Goal: Task Accomplishment & Management: Use online tool/utility

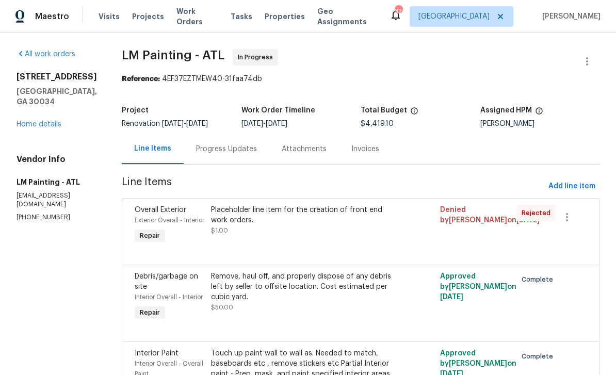
click at [206, 18] on span "Work Orders" at bounding box center [197, 16] width 42 height 21
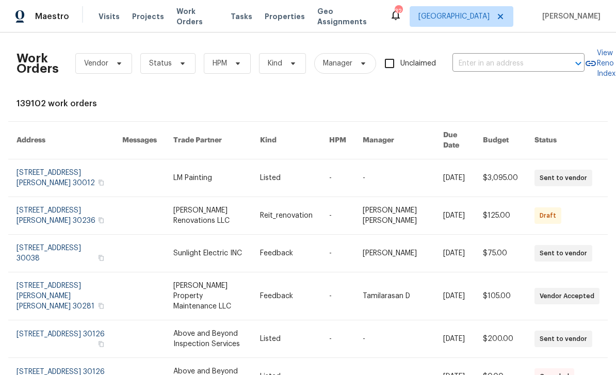
click at [516, 61] on input "text" at bounding box center [503, 64] width 103 height 16
type input "89 paces"
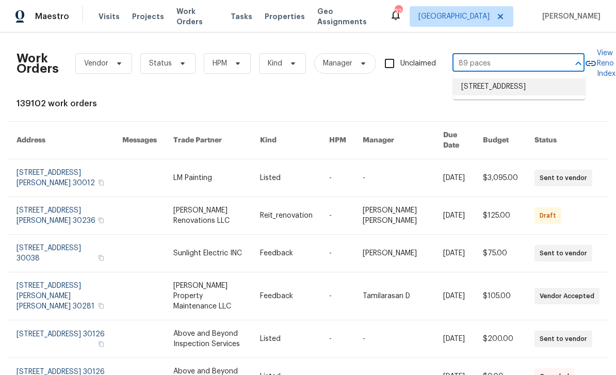
click at [541, 95] on li "[STREET_ADDRESS]" at bounding box center [519, 86] width 132 height 17
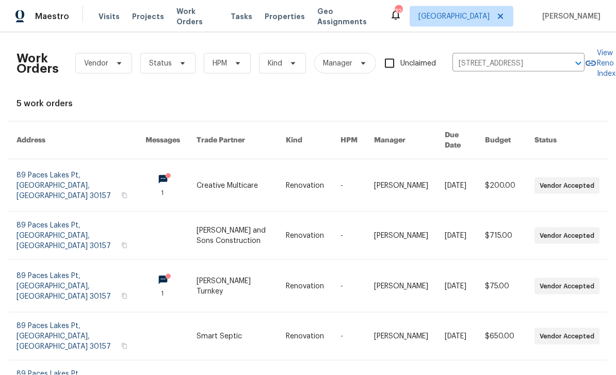
scroll to position [27, 0]
click at [45, 260] on link at bounding box center [80, 286] width 129 height 52
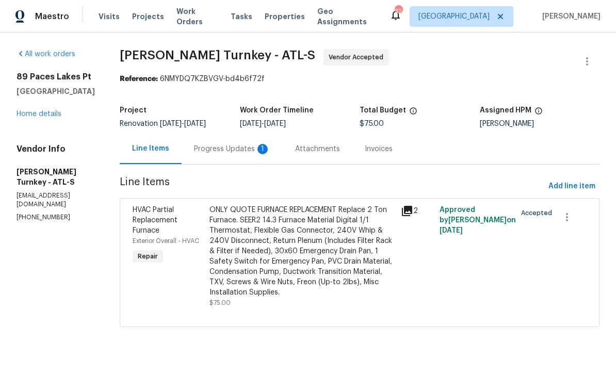
click at [405, 213] on icon at bounding box center [407, 211] width 10 height 10
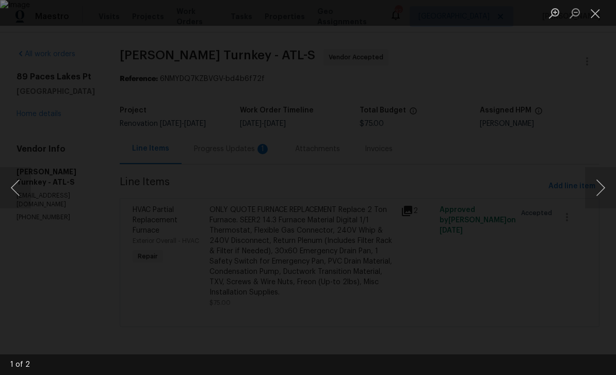
click at [599, 186] on button "Next image" at bounding box center [600, 187] width 31 height 41
click at [13, 186] on button "Previous image" at bounding box center [15, 187] width 31 height 41
click at [602, 187] on button "Next image" at bounding box center [600, 187] width 31 height 41
click at [22, 186] on button "Previous image" at bounding box center [15, 187] width 31 height 41
click at [600, 188] on button "Next image" at bounding box center [600, 187] width 31 height 41
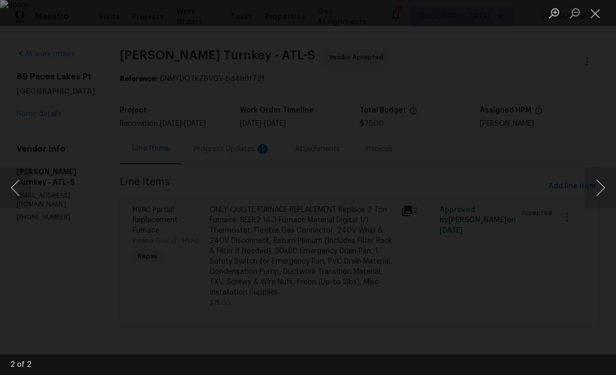
click at [24, 188] on button "Previous image" at bounding box center [15, 187] width 31 height 41
click at [598, 191] on button "Next image" at bounding box center [600, 187] width 31 height 41
click at [603, 186] on button "Next image" at bounding box center [600, 187] width 31 height 41
click at [591, 13] on button "Close lightbox" at bounding box center [595, 13] width 21 height 18
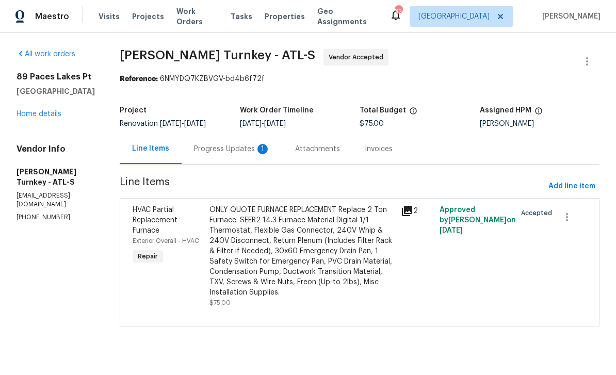
click at [408, 212] on icon at bounding box center [407, 211] width 12 height 12
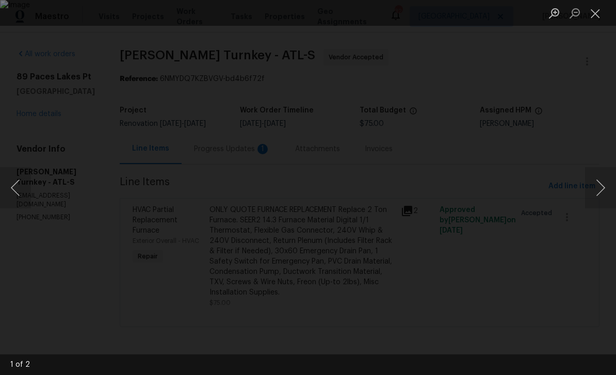
click at [603, 186] on button "Next image" at bounding box center [600, 187] width 31 height 41
click at [31, 184] on div "Lightbox" at bounding box center [308, 187] width 616 height 375
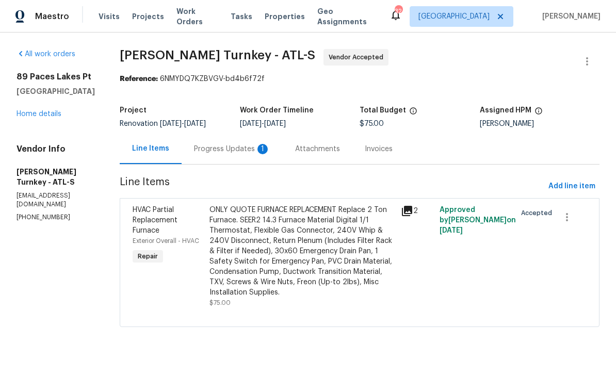
click at [405, 216] on icon at bounding box center [407, 211] width 10 height 10
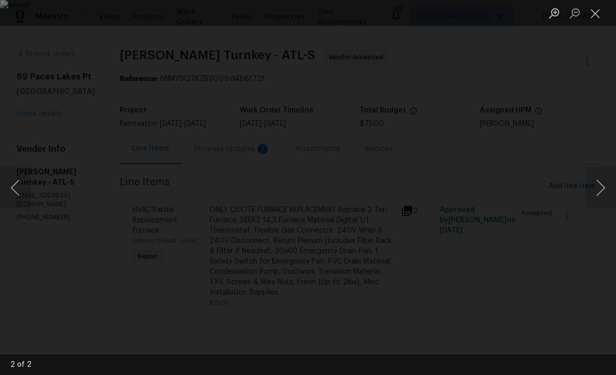
click at [602, 187] on button "Next image" at bounding box center [600, 187] width 31 height 41
click at [597, 181] on button "Next image" at bounding box center [600, 187] width 31 height 41
click at [598, 186] on button "Next image" at bounding box center [600, 187] width 31 height 41
click at [611, 186] on button "Next image" at bounding box center [600, 187] width 31 height 41
click at [595, 10] on button "Close lightbox" at bounding box center [595, 13] width 21 height 18
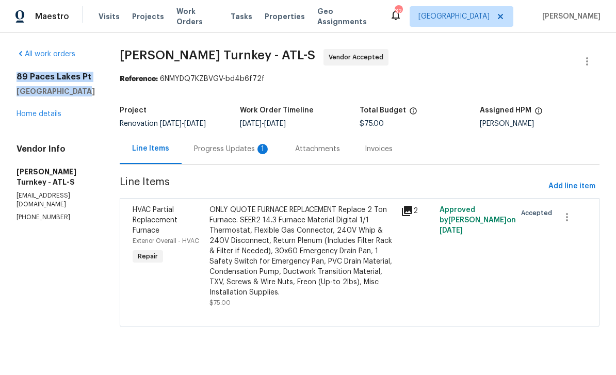
click at [43, 118] on link "Home details" at bounding box center [38, 113] width 45 height 7
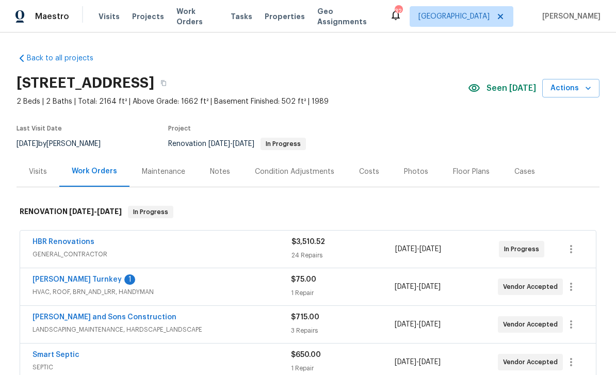
click at [312, 174] on div "Condition Adjustments" at bounding box center [294, 172] width 79 height 10
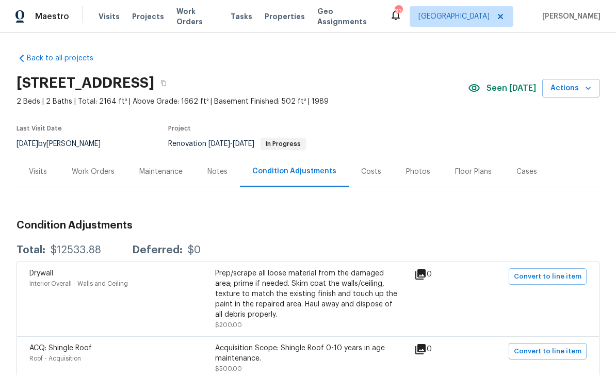
click at [82, 169] on div "Work Orders" at bounding box center [93, 172] width 43 height 10
